Goal: Navigation & Orientation: Go to known website

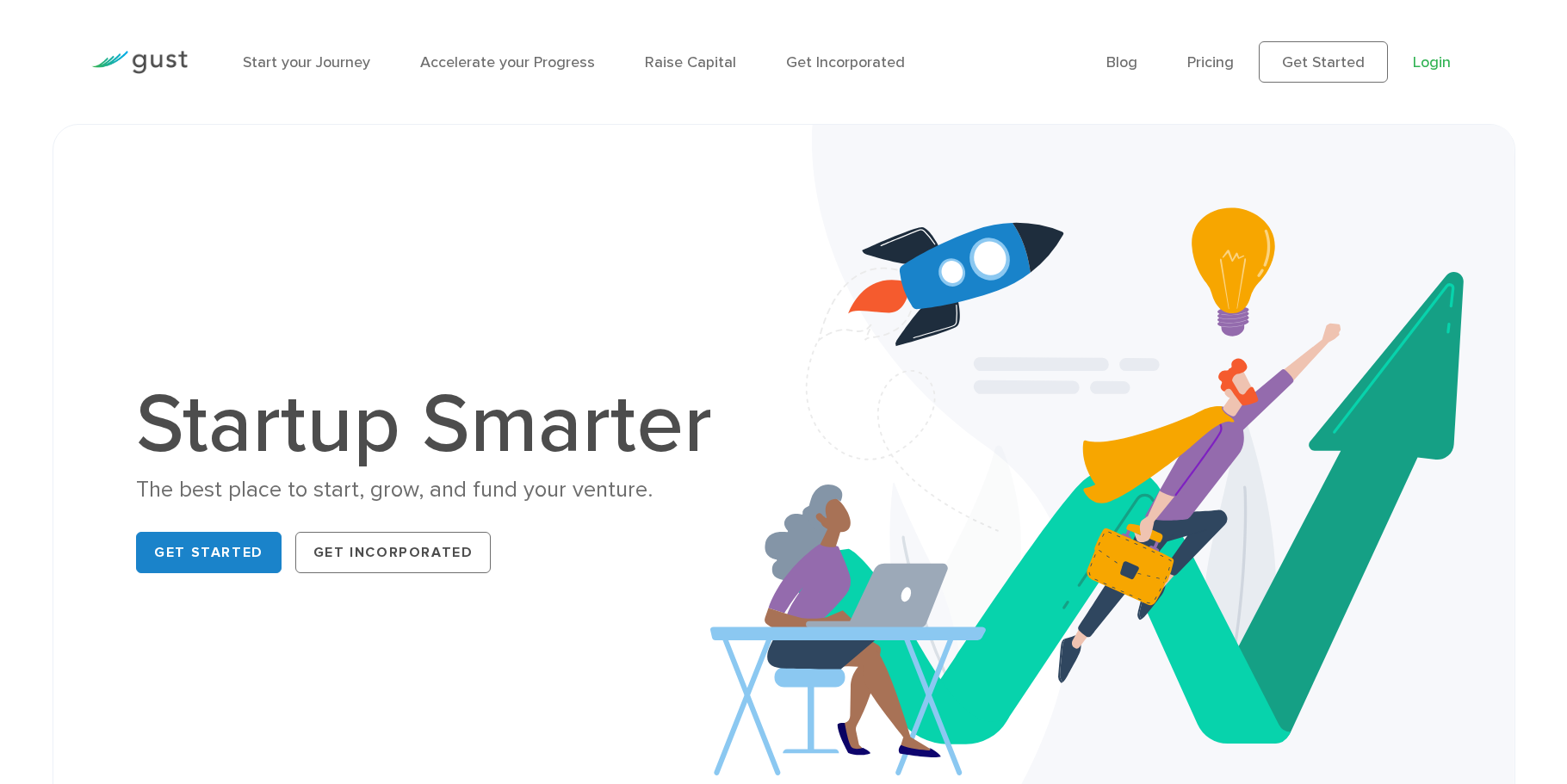
click at [1431, 60] on link "Login" at bounding box center [1432, 62] width 38 height 18
click at [1425, 69] on link "Login" at bounding box center [1432, 62] width 38 height 18
